Goal: Task Accomplishment & Management: Complete application form

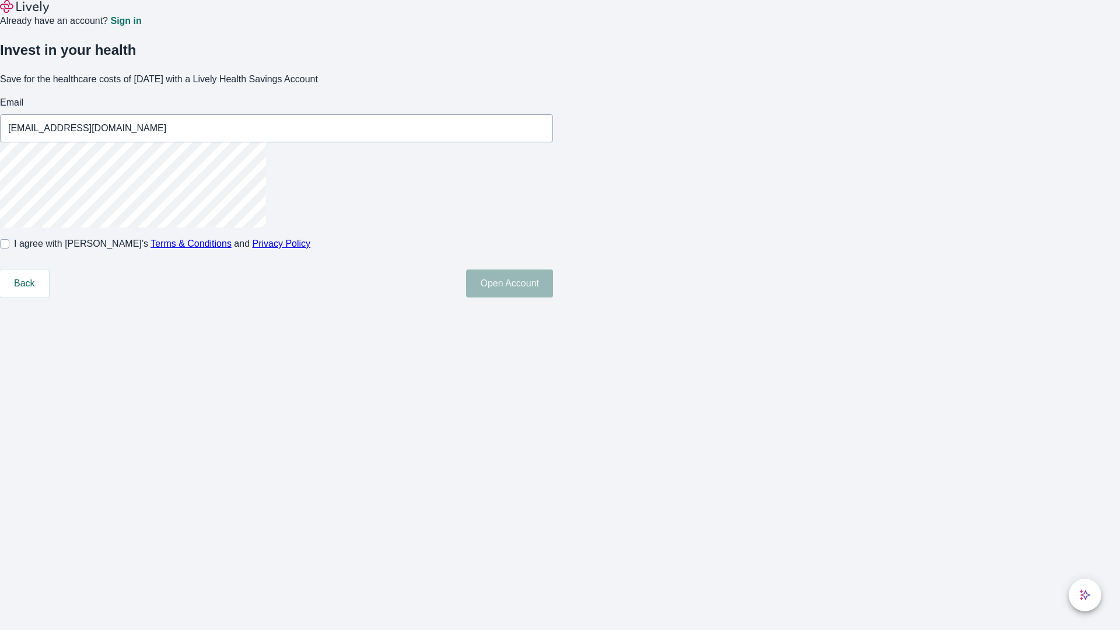
click at [9, 249] on input "I agree with Lively’s Terms & Conditions and Privacy Policy" at bounding box center [4, 243] width 9 height 9
checkbox input "true"
click at [553, 298] on button "Open Account" at bounding box center [509, 284] width 87 height 28
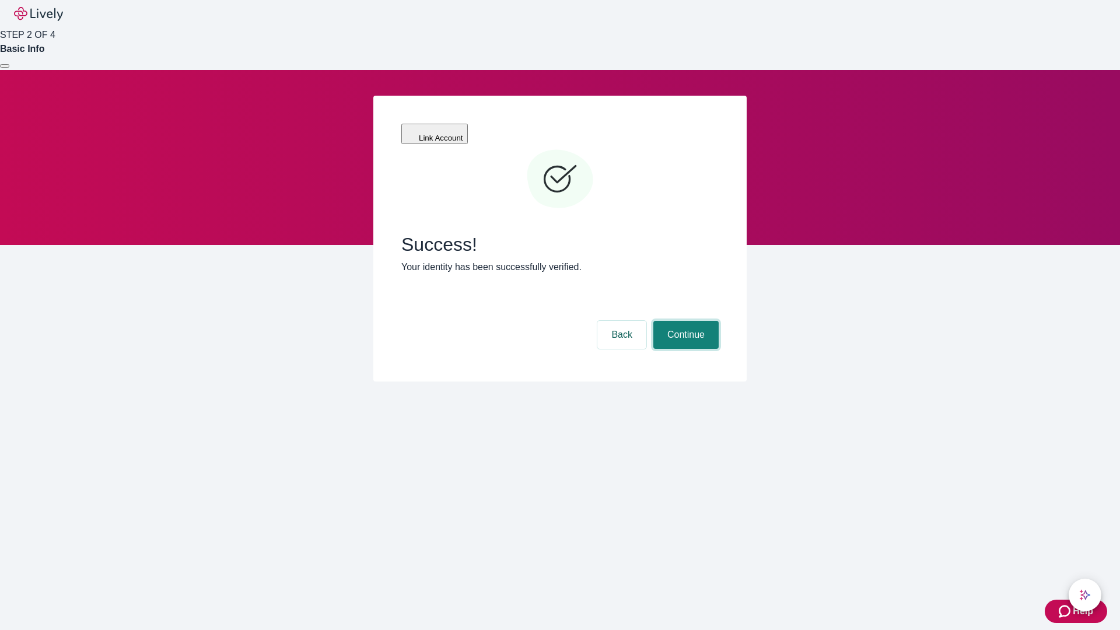
click at [684, 321] on button "Continue" at bounding box center [685, 335] width 65 height 28
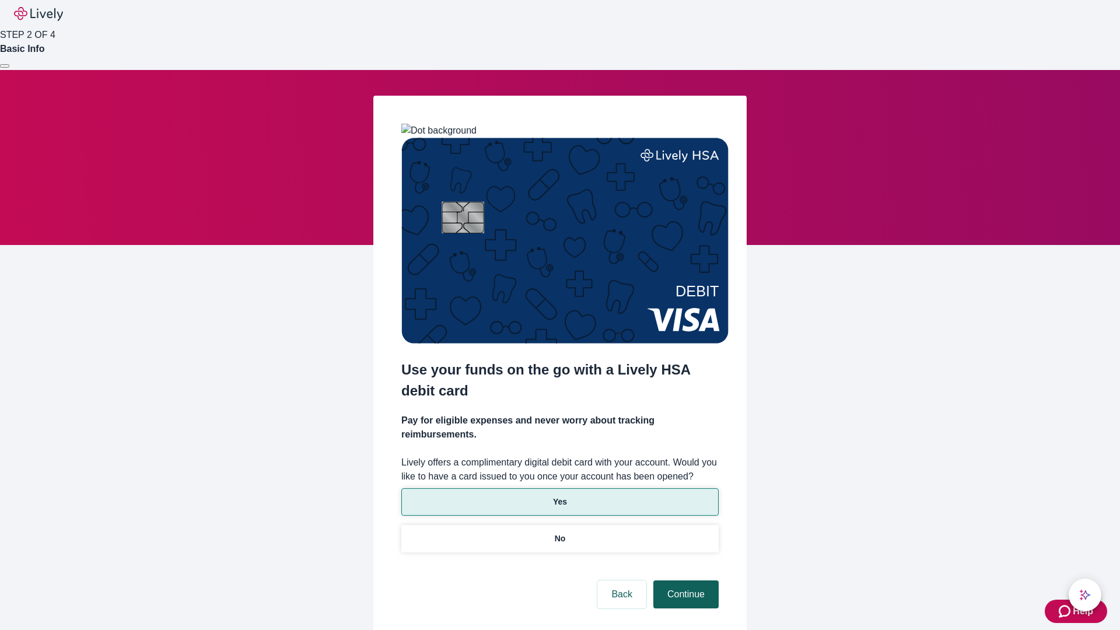
click at [559, 496] on p "Yes" at bounding box center [560, 502] width 14 height 12
click at [684, 580] on button "Continue" at bounding box center [685, 594] width 65 height 28
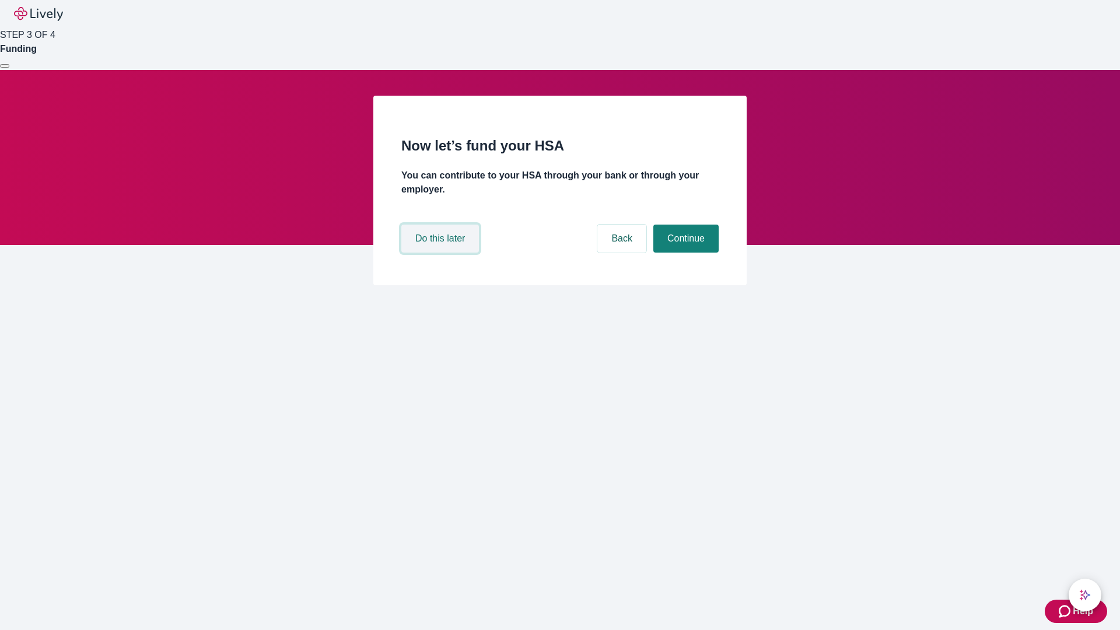
click at [442, 253] on button "Do this later" at bounding box center [440, 239] width 78 height 28
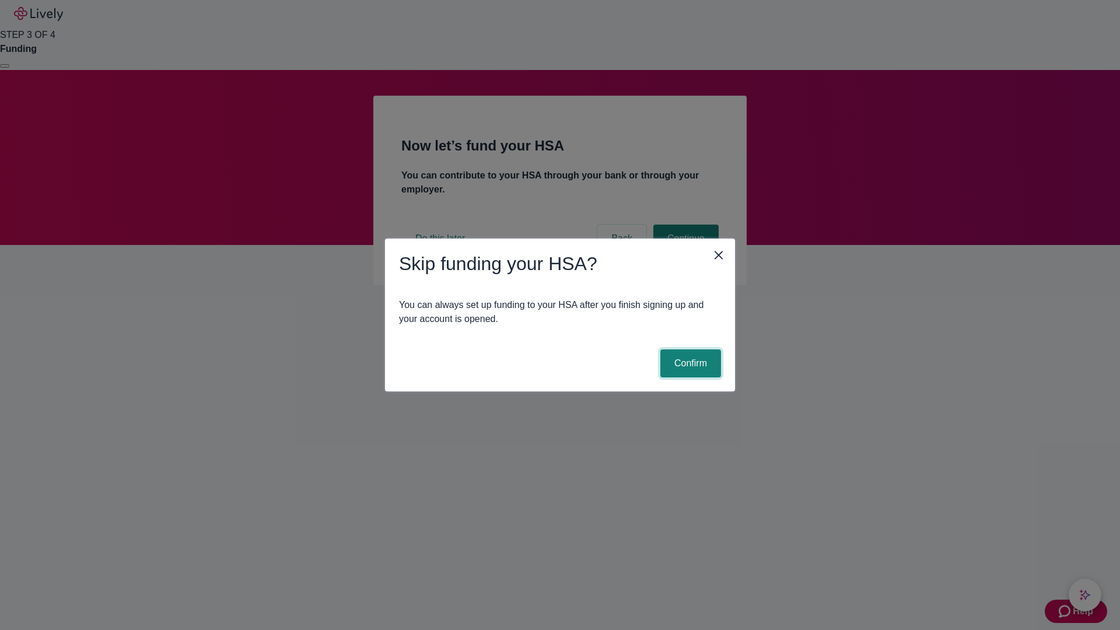
click at [689, 363] on button "Confirm" at bounding box center [690, 363] width 61 height 28
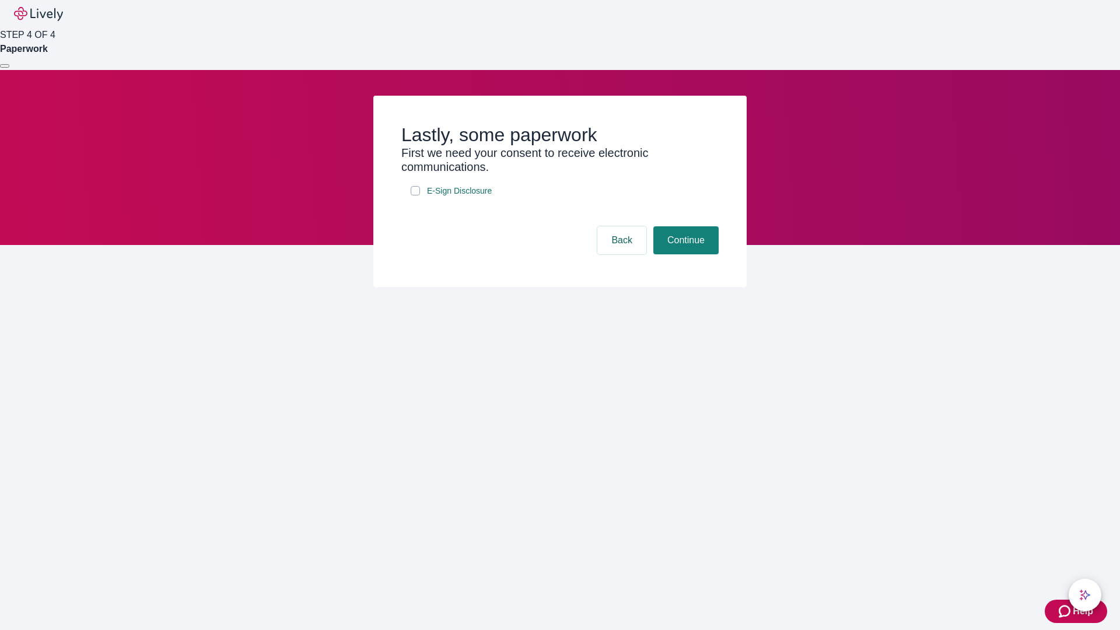
click at [415, 195] on input "E-Sign Disclosure" at bounding box center [415, 190] width 9 height 9
checkbox input "true"
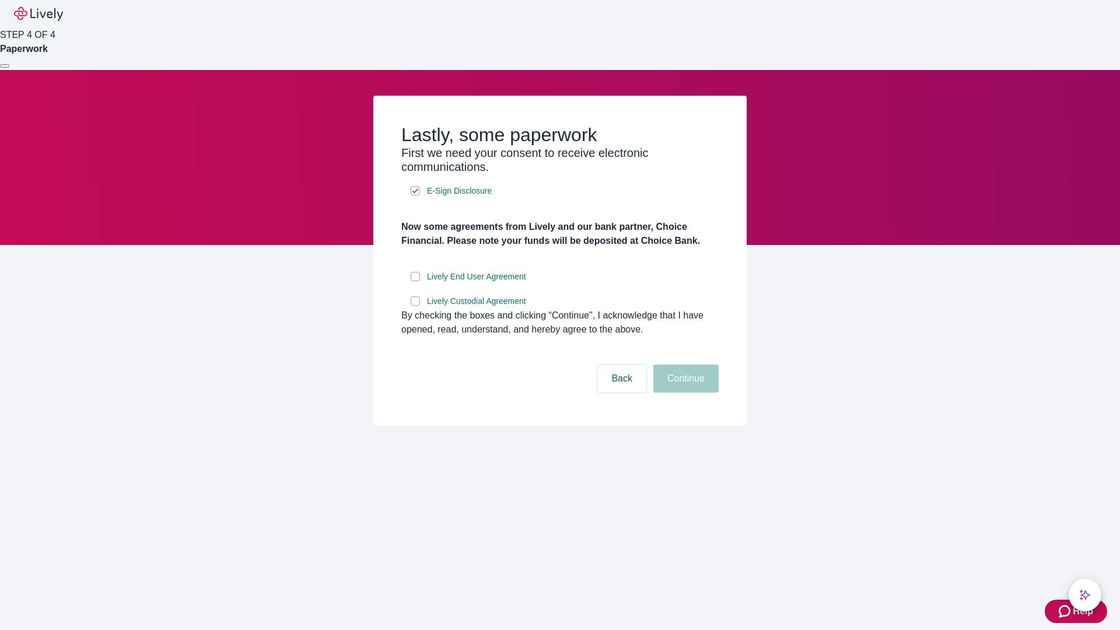
click at [415, 281] on input "Lively End User Agreement" at bounding box center [415, 276] width 9 height 9
checkbox input "true"
click at [415, 306] on input "Lively Custodial Agreement" at bounding box center [415, 300] width 9 height 9
checkbox input "true"
click at [684, 393] on button "Continue" at bounding box center [685, 379] width 65 height 28
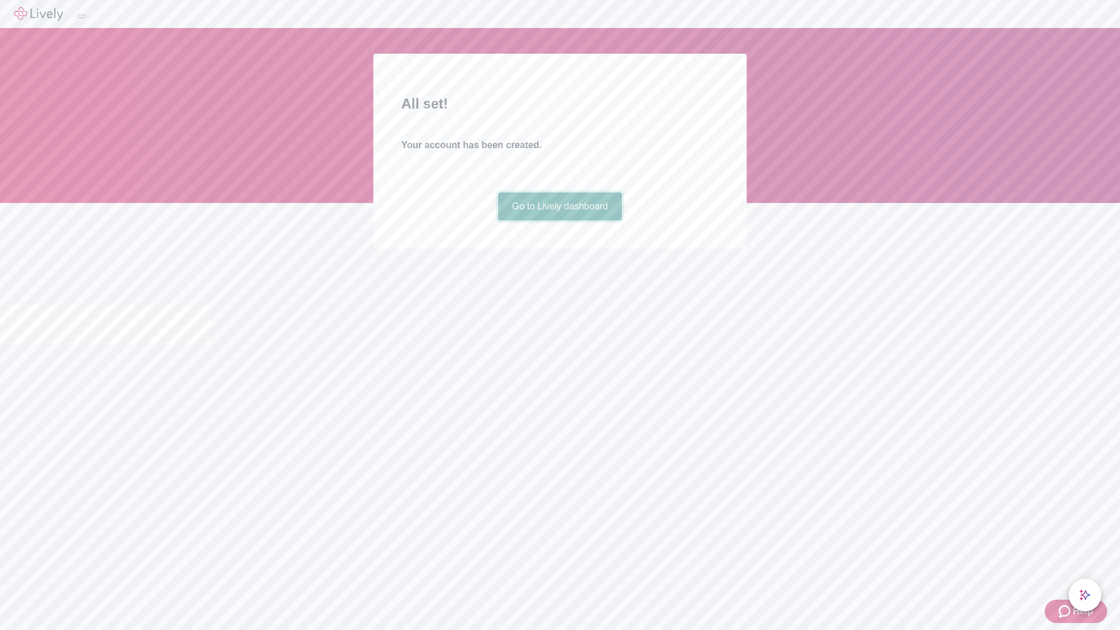
click at [559, 221] on link "Go to Lively dashboard" at bounding box center [560, 207] width 124 height 28
